Goal: Information Seeking & Learning: Learn about a topic

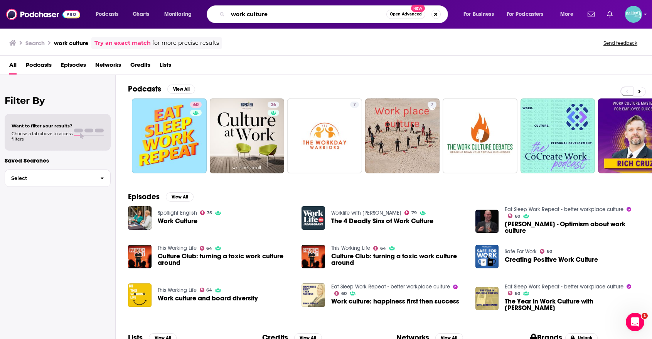
click at [274, 18] on input "work culture" at bounding box center [307, 14] width 159 height 12
paste input "PlanningxChang"
type input "PlanningxChange"
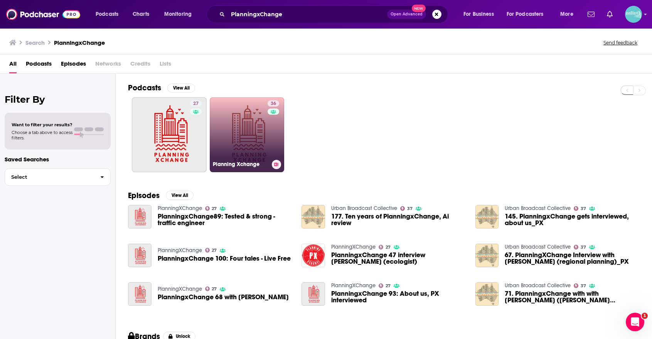
click at [257, 134] on link "36 Planning Xchange" at bounding box center [247, 134] width 75 height 75
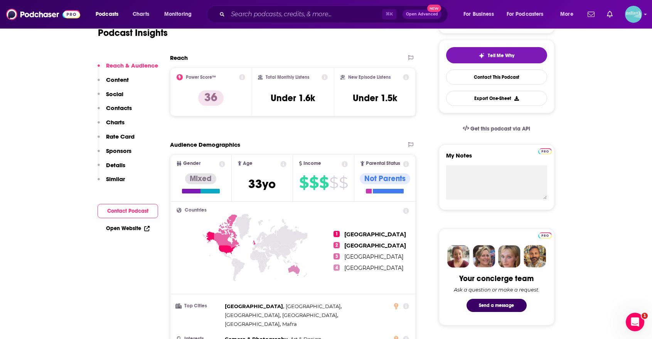
scroll to position [309, 0]
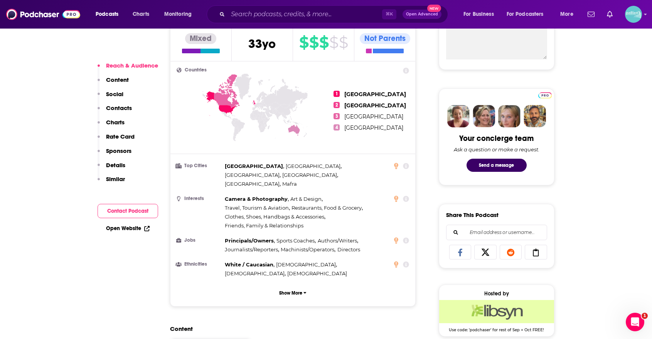
click at [139, 227] on link "Open Website" at bounding box center [128, 228] width 44 height 7
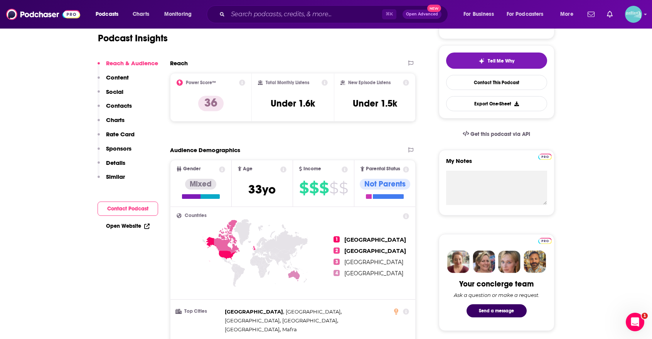
scroll to position [78, 0]
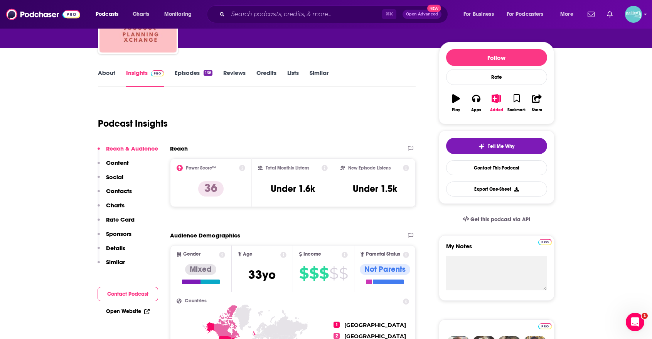
click at [109, 74] on link "About" at bounding box center [106, 78] width 17 height 18
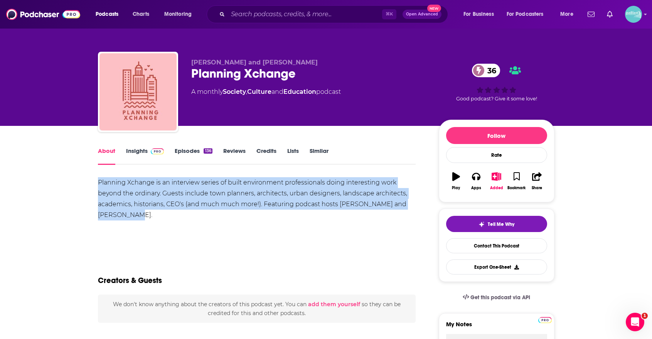
drag, startPoint x: 120, startPoint y: 215, endPoint x: 91, endPoint y: 182, distance: 43.4
copy div "Planning Xchange is an interview series of built environment professionals doin…"
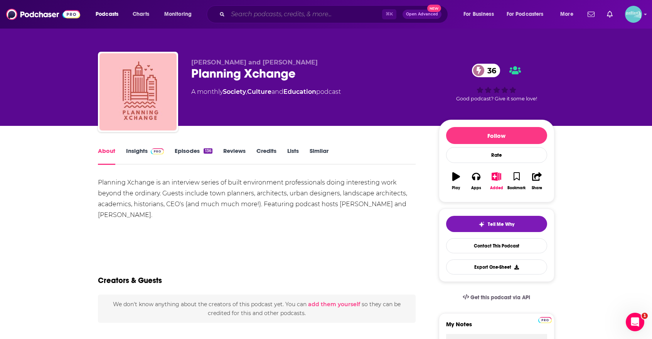
click at [311, 13] on input "Search podcasts, credits, & more..." at bounding box center [305, 14] width 154 height 12
paste input "Conscious Design Podcast™"
type input "Conscious Design Podcast™"
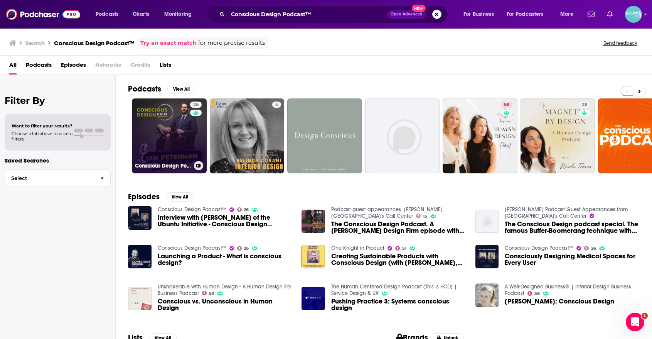
click at [167, 119] on link "26 Conscious Design Podcast™" at bounding box center [169, 135] width 75 height 75
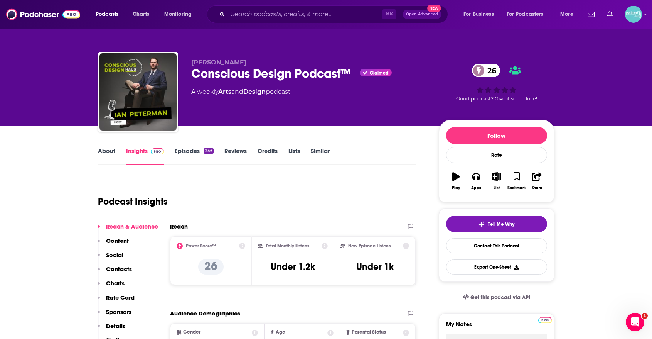
click at [105, 157] on link "About" at bounding box center [106, 156] width 17 height 18
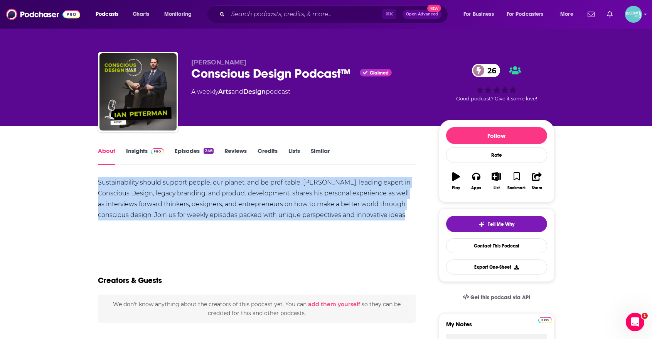
drag, startPoint x: 182, startPoint y: 225, endPoint x: 91, endPoint y: 183, distance: 100.5
copy div "Sustainability should support people, our planet, and be profitable. [PERSON_NA…"
click at [142, 152] on link "Insights" at bounding box center [145, 156] width 38 height 18
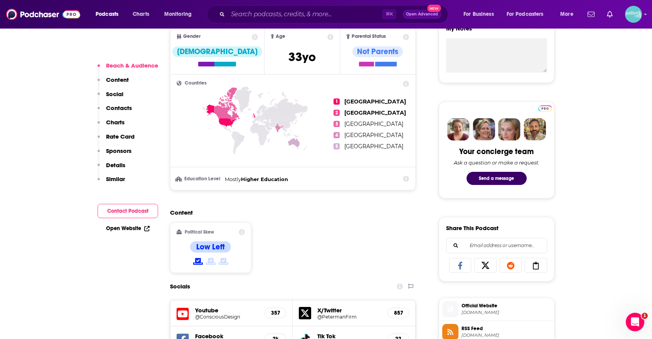
scroll to position [308, 0]
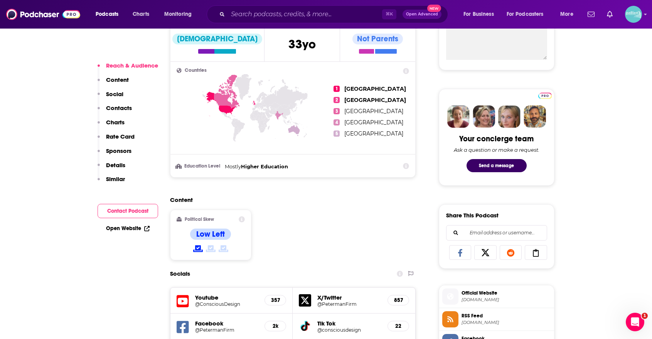
click at [122, 224] on div "Open Website" at bounding box center [128, 228] width 61 height 14
click at [118, 228] on link "Open Website" at bounding box center [128, 228] width 44 height 7
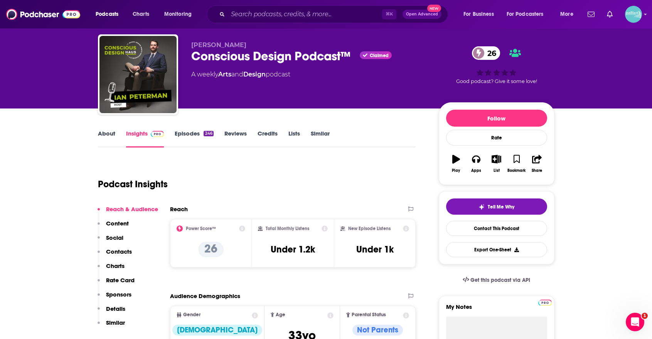
scroll to position [0, 0]
